Goal: Task Accomplishment & Management: Manage account settings

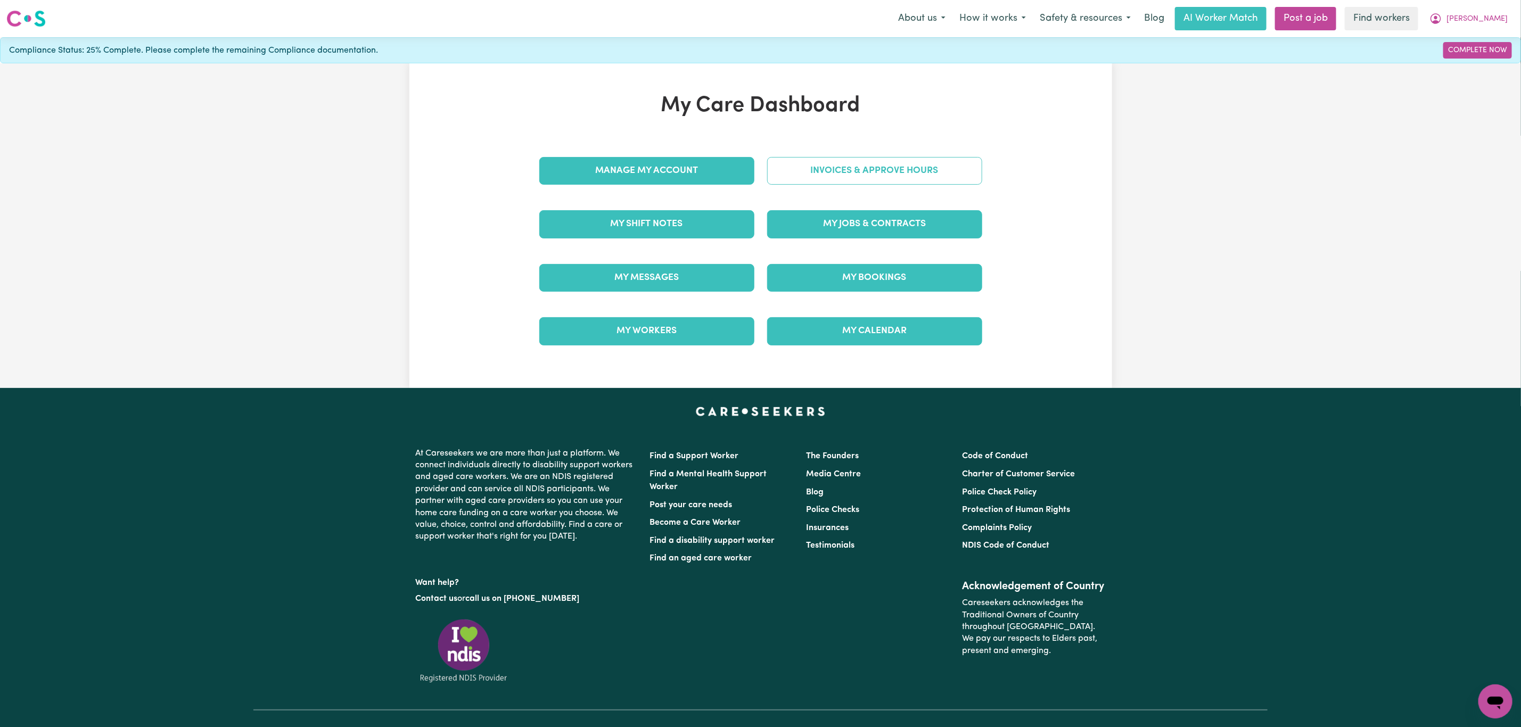
click at [871, 174] on link "Invoices & Approve Hours" at bounding box center [874, 171] width 215 height 28
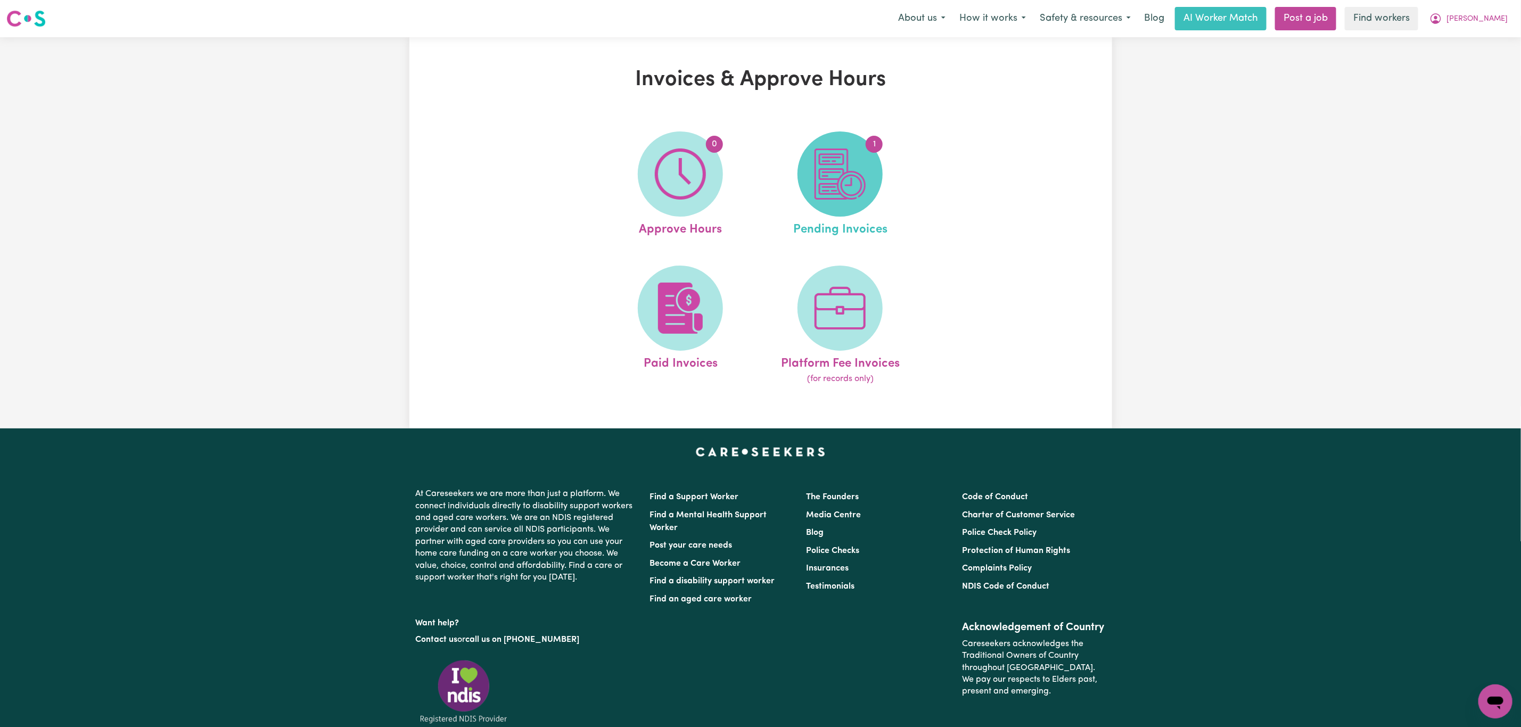
click at [851, 178] on img at bounding box center [840, 174] width 51 height 51
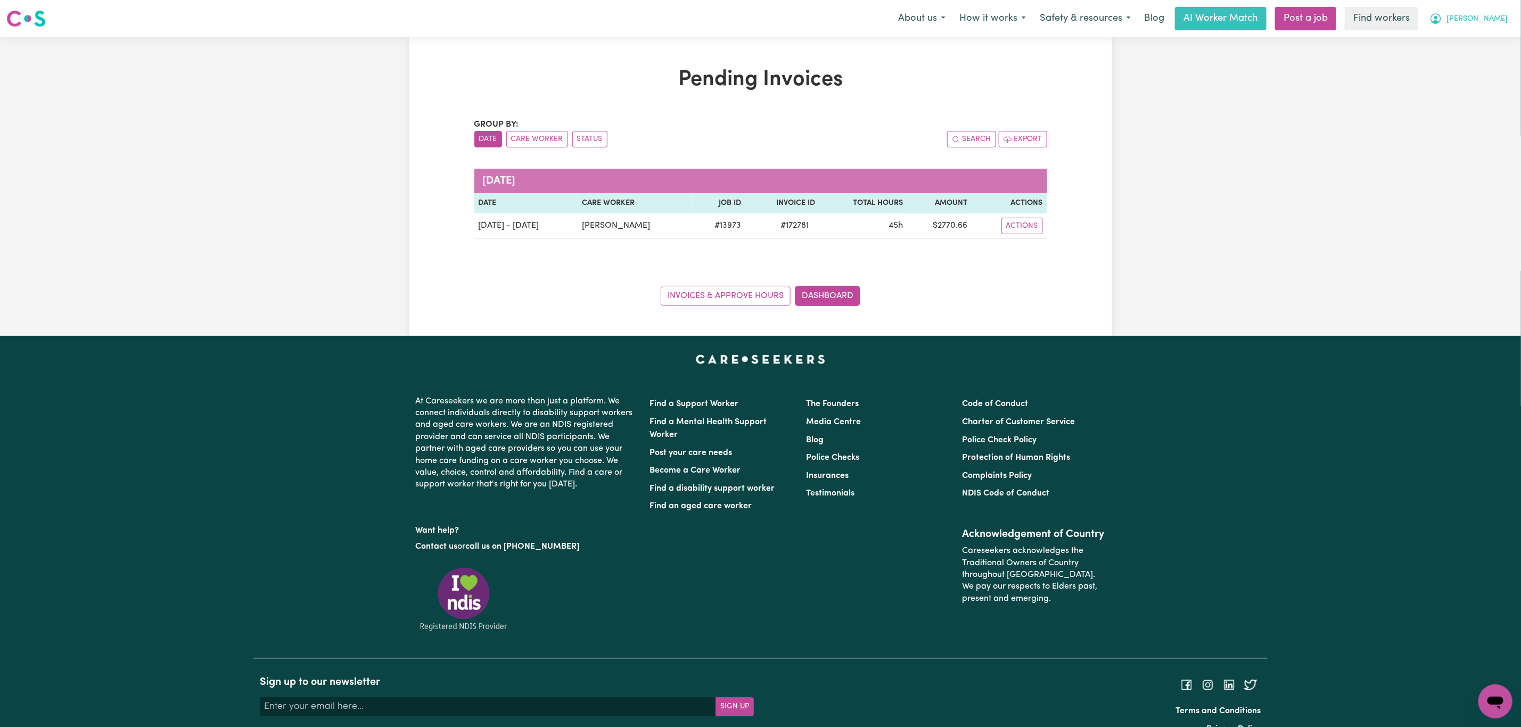
drag, startPoint x: 1502, startPoint y: 16, endPoint x: 1497, endPoint y: 24, distance: 9.5
click at [1499, 16] on span "[PERSON_NAME]" at bounding box center [1477, 19] width 61 height 12
click at [1482, 58] on link "Logout" at bounding box center [1472, 61] width 84 height 20
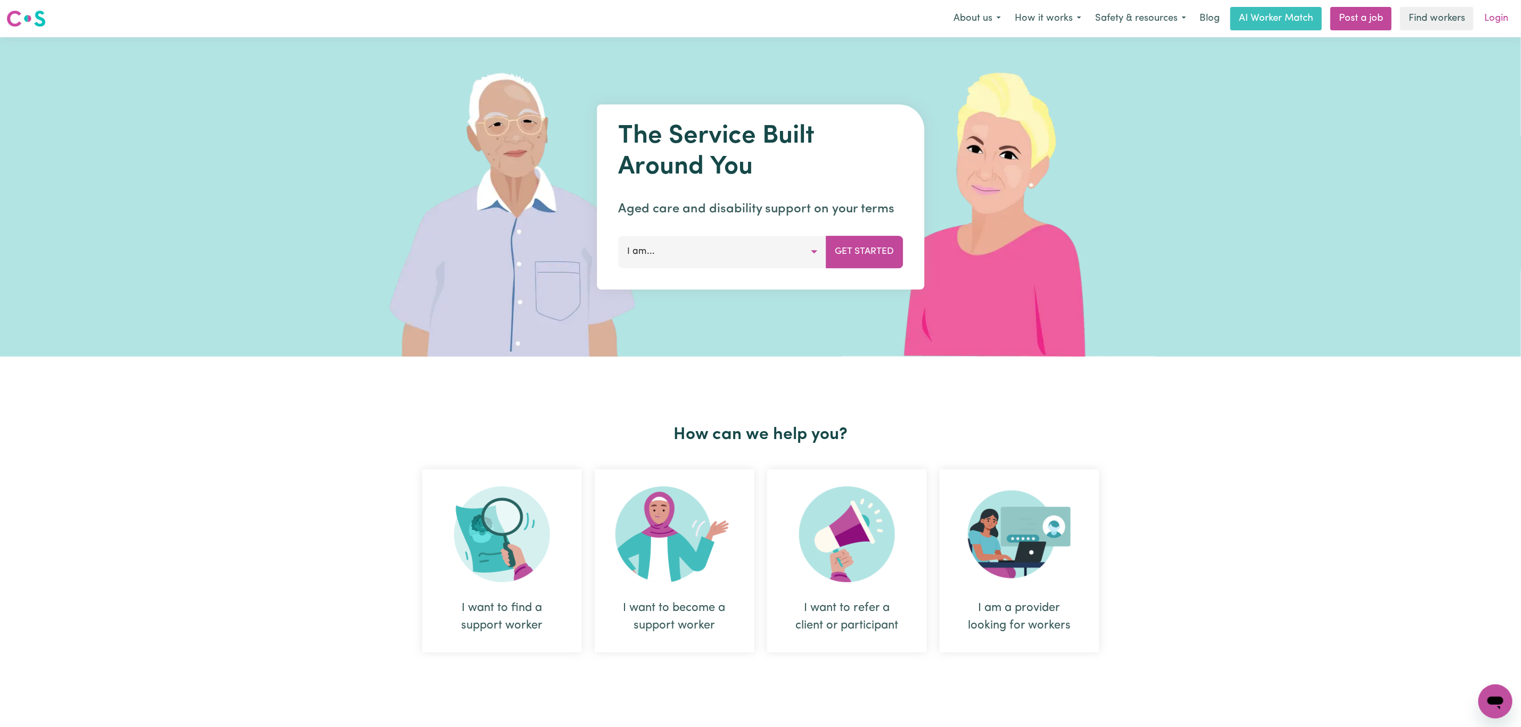
click at [1494, 21] on link "Login" at bounding box center [1496, 18] width 37 height 23
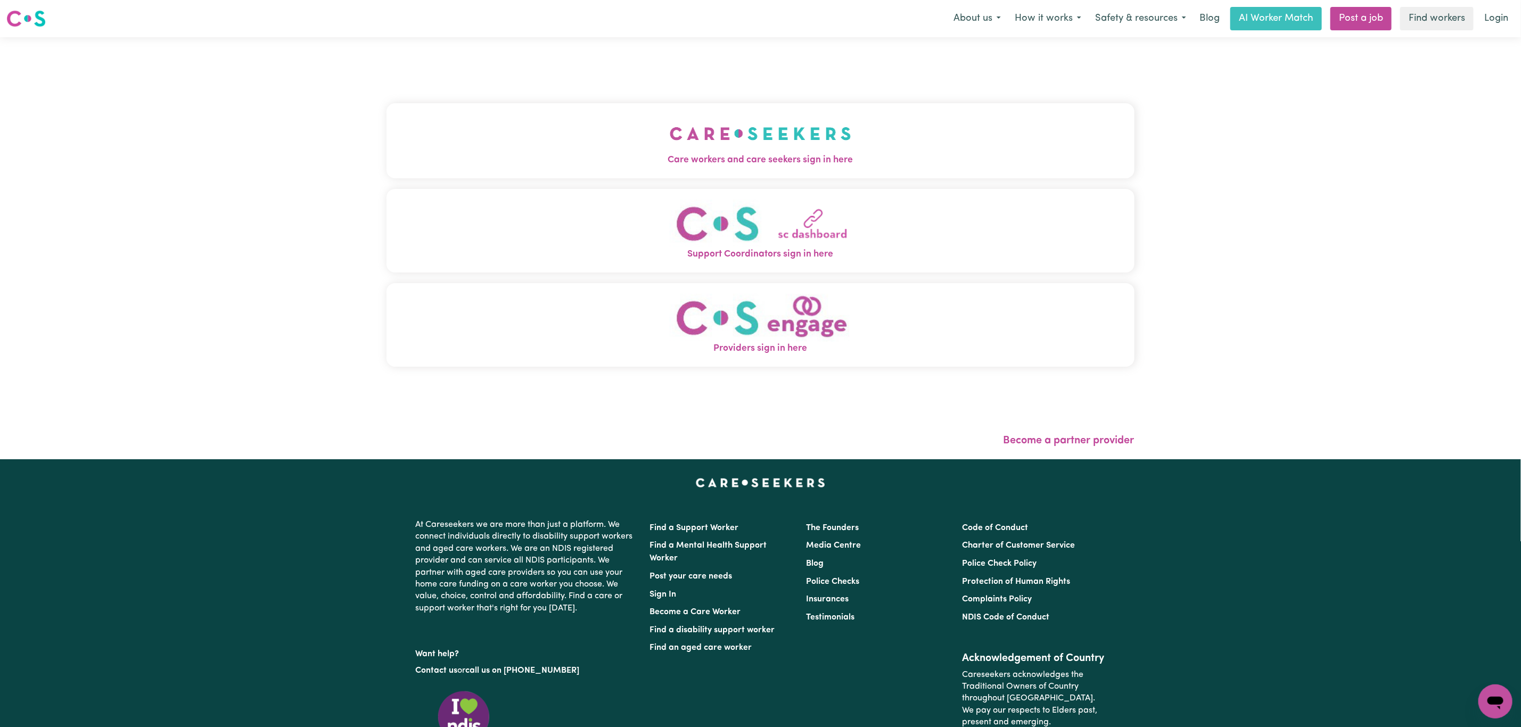
click at [417, 83] on div "Care workers and care seekers sign in here Support Coordinators sign in here Pr…" at bounding box center [761, 241] width 748 height 364
click at [417, 119] on button "Care workers and care seekers sign in here" at bounding box center [761, 140] width 748 height 75
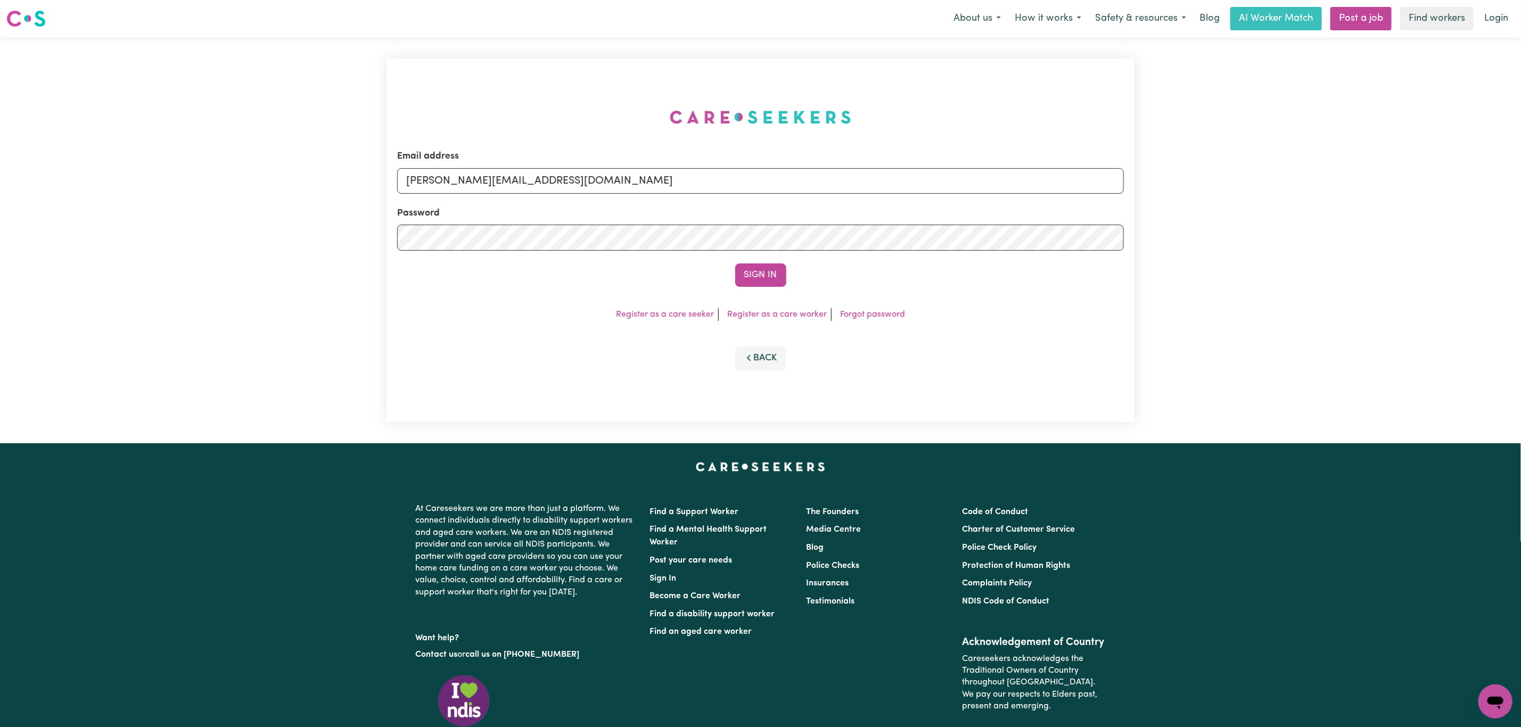
click at [453, 165] on div "Email address [PERSON_NAME][EMAIL_ADDRESS][DOMAIN_NAME] Password Sign In Regist…" at bounding box center [760, 240] width 761 height 406
drag, startPoint x: 465, startPoint y: 186, endPoint x: 470, endPoint y: 189, distance: 5.8
click at [465, 186] on input "[PERSON_NAME][EMAIL_ADDRESS][DOMAIN_NAME]" at bounding box center [760, 181] width 727 height 26
drag, startPoint x: 465, startPoint y: 187, endPoint x: 826, endPoint y: 187, distance: 360.5
click at [825, 187] on input "[EMAIL_ADDRESS][PERSON_NAME][DOMAIN_NAME]" at bounding box center [760, 181] width 727 height 26
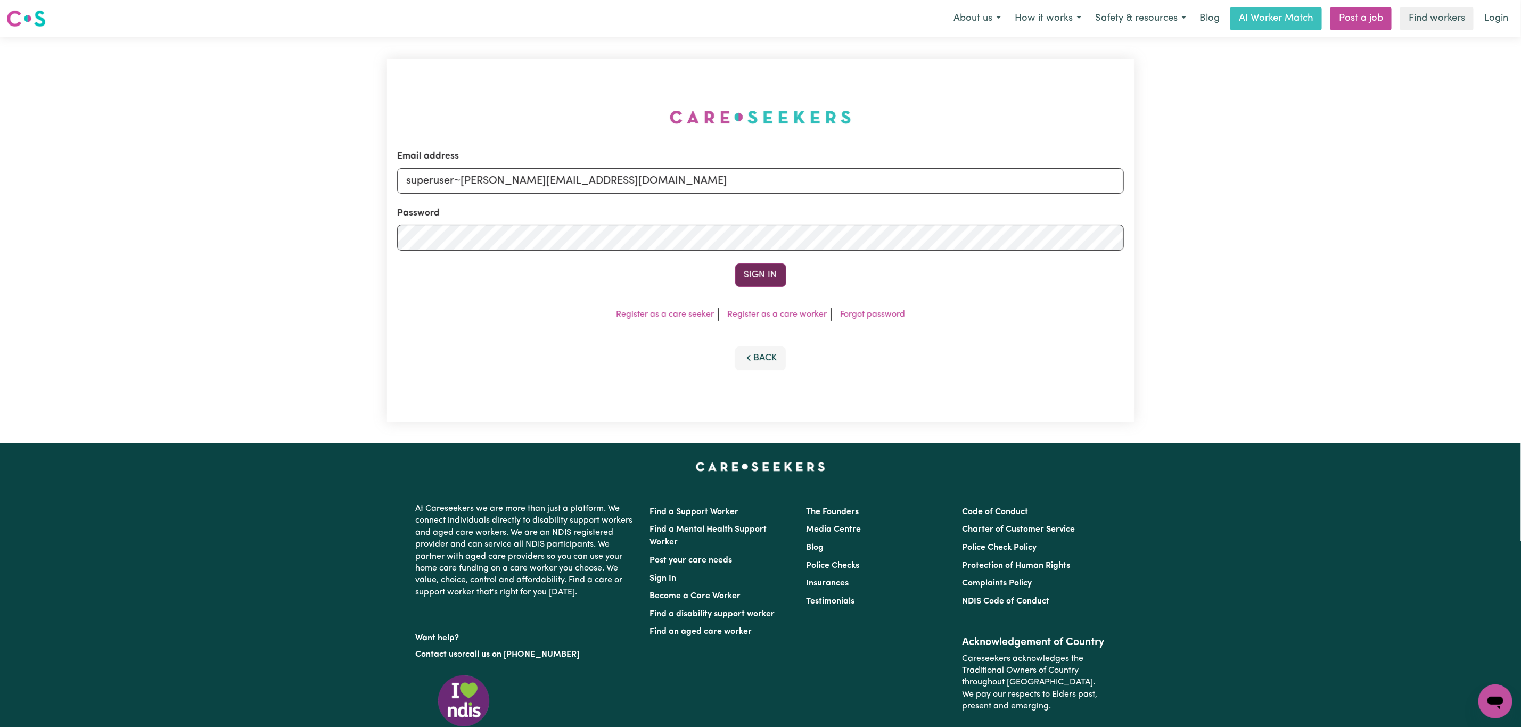
type input "superuser~[PERSON_NAME][EMAIL_ADDRESS][DOMAIN_NAME]"
click at [773, 269] on button "Sign In" at bounding box center [760, 275] width 51 height 23
